Goal: Task Accomplishment & Management: Use online tool/utility

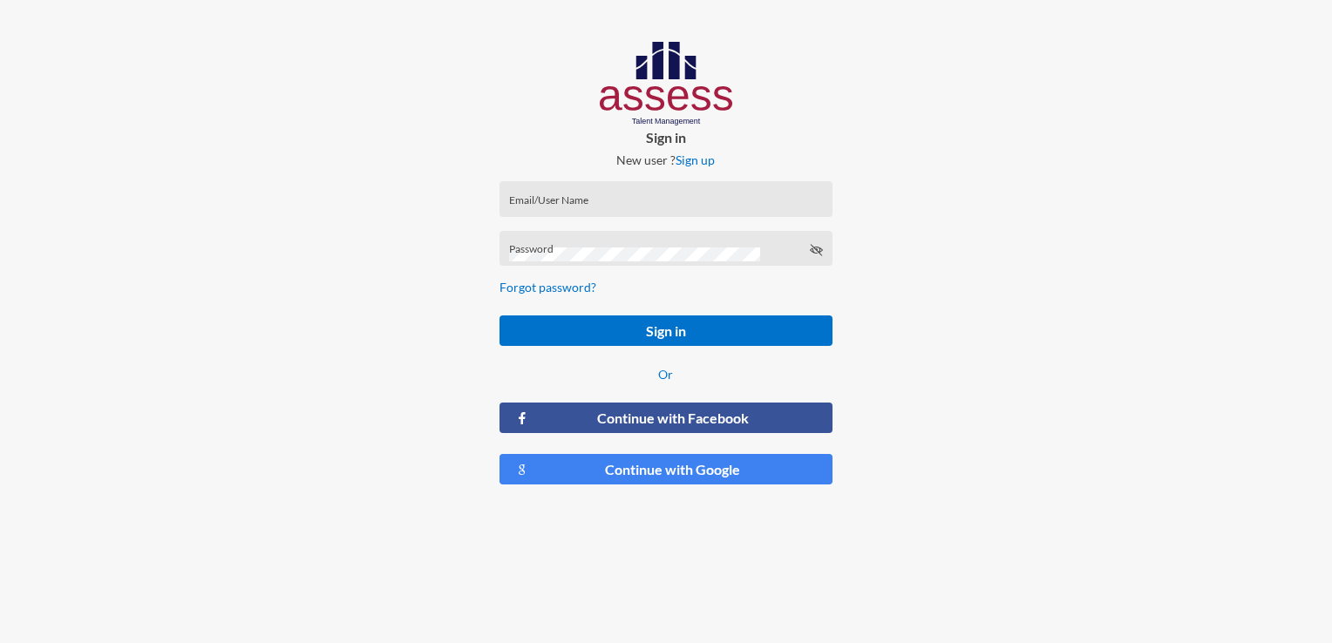
click at [586, 193] on div "Email/User Name" at bounding box center [666, 203] width 314 height 26
type input "ش"
type input "a28107150100123"
click at [581, 244] on div "Password" at bounding box center [666, 253] width 314 height 26
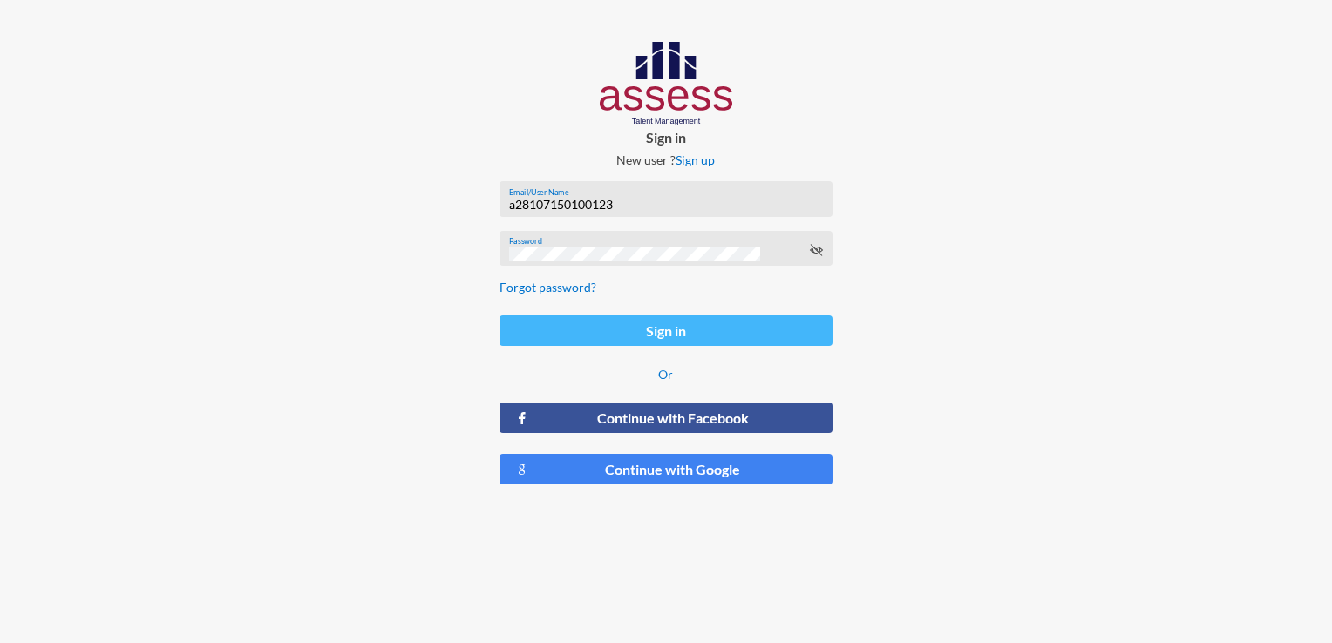
click at [665, 329] on button "Sign in" at bounding box center [665, 331] width 332 height 31
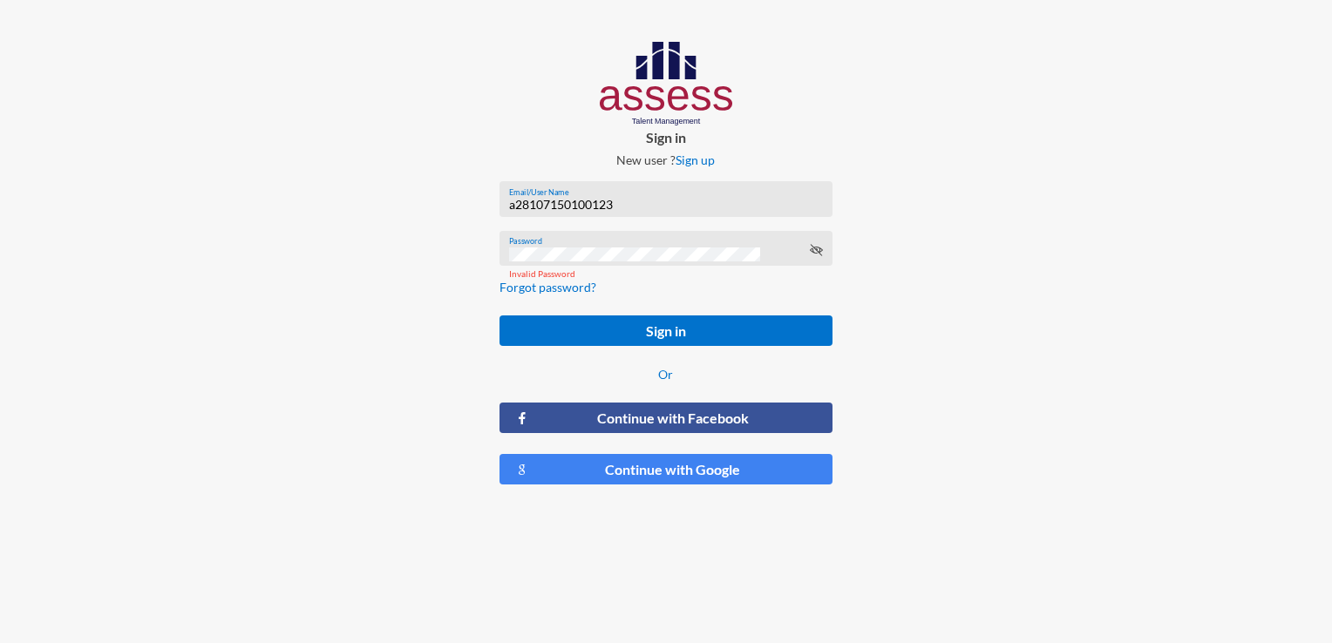
click at [427, 250] on div "Sign in New user ? Sign up a28107150100123 Email/User Name Password Invalid Pas…" at bounding box center [666, 270] width 1332 height 540
click at [818, 253] on icon at bounding box center [816, 250] width 14 height 14
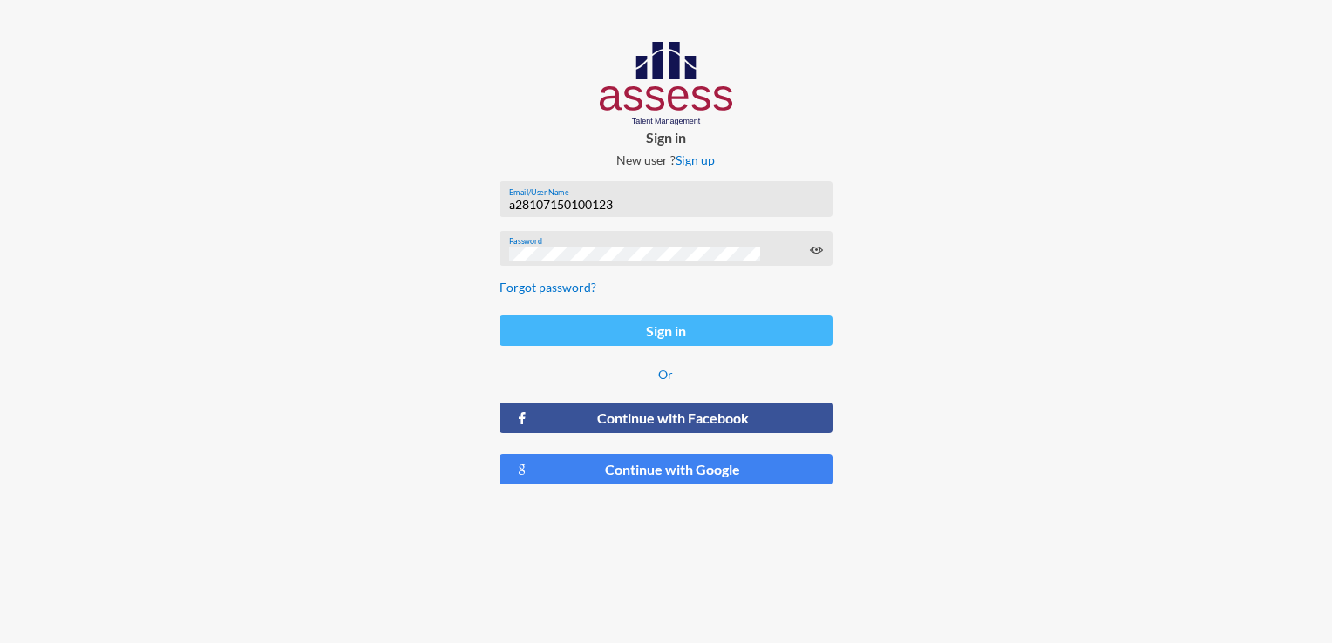
click at [677, 333] on button "Sign in" at bounding box center [665, 331] width 332 height 31
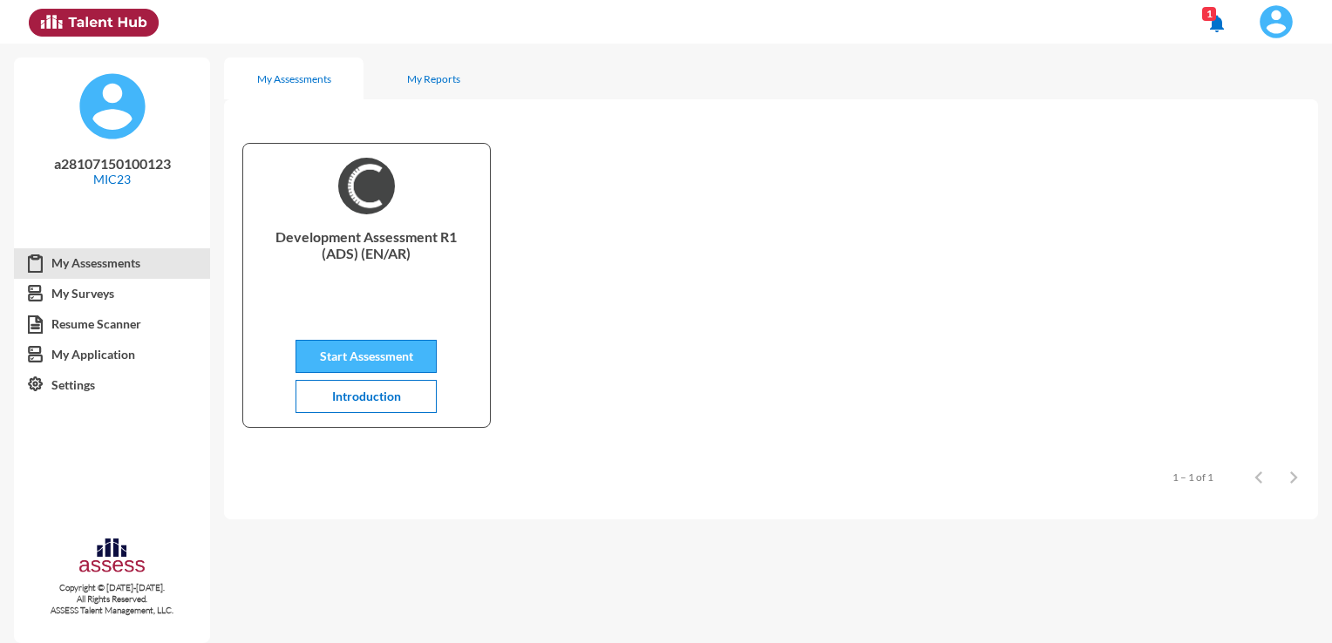
click at [397, 354] on span "Start Assessment" at bounding box center [366, 356] width 93 height 15
